Goal: Information Seeking & Learning: Learn about a topic

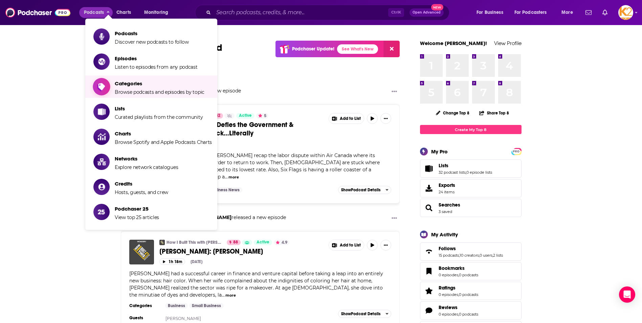
click at [141, 90] on span "Browse podcasts and episodes by topic" at bounding box center [160, 92] width 90 height 6
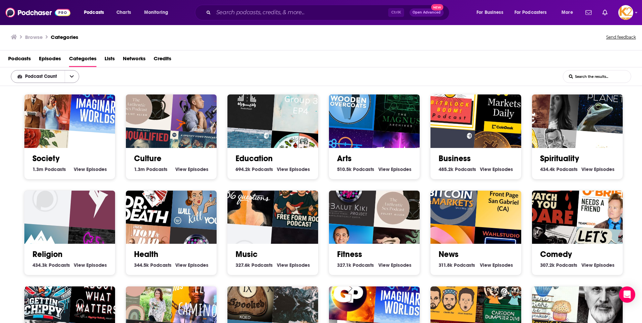
click at [74, 78] on button "open menu" at bounding box center [72, 76] width 14 height 12
click at [71, 75] on icon "close menu" at bounding box center [72, 76] width 4 height 5
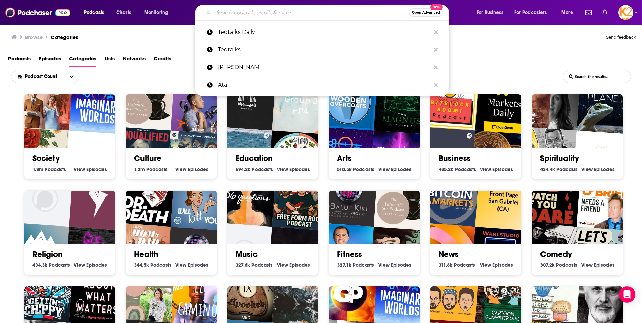
click at [234, 15] on input "Search podcasts, credits, & more..." at bounding box center [310, 12] width 195 height 11
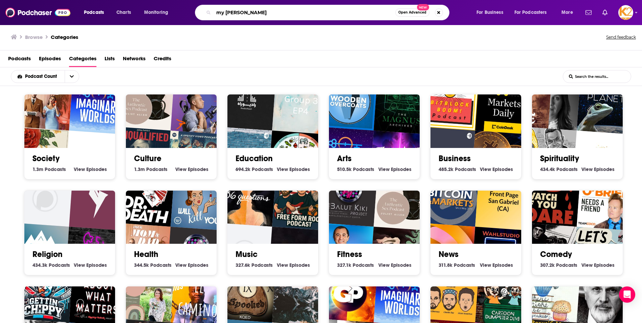
type input "my [PERSON_NAME]"
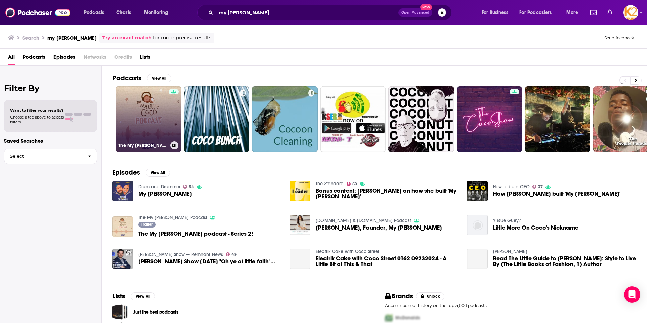
click at [141, 147] on h3 "The My [PERSON_NAME] Podcast" at bounding box center [142, 145] width 49 height 6
